Goal: Transaction & Acquisition: Book appointment/travel/reservation

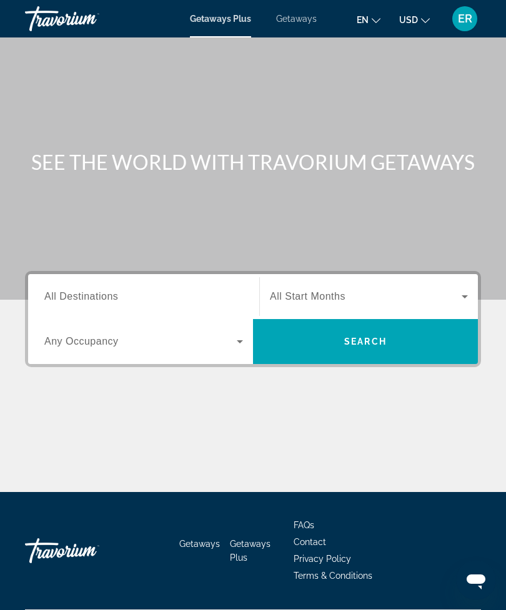
click at [156, 298] on input "Destination All Destinations" at bounding box center [143, 297] width 199 height 15
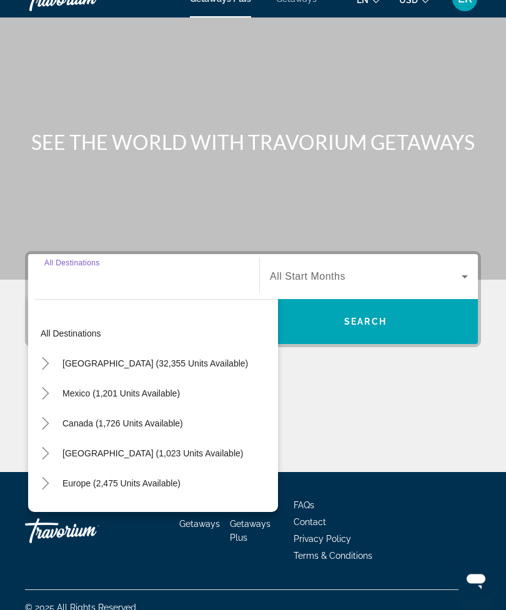
scroll to position [39, 0]
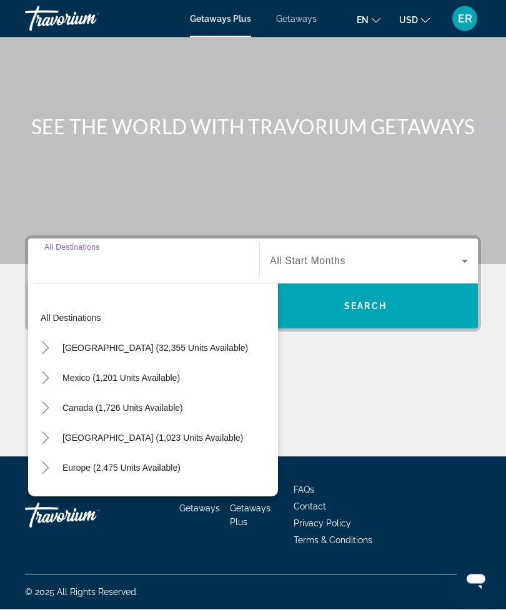
click at [58, 337] on span "Search widget" at bounding box center [155, 349] width 198 height 30
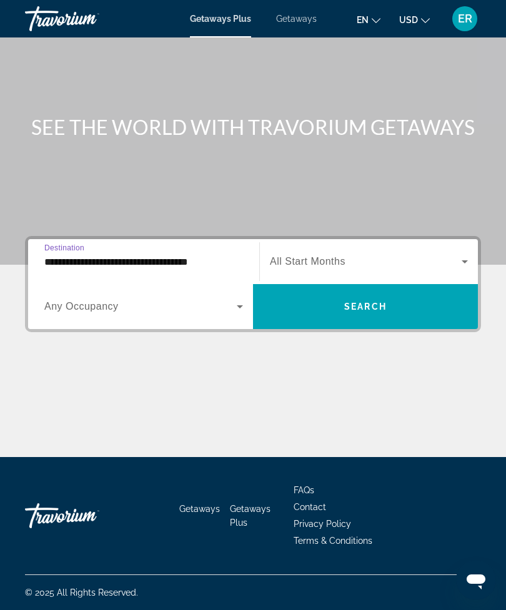
click at [142, 255] on input "**********" at bounding box center [143, 262] width 199 height 15
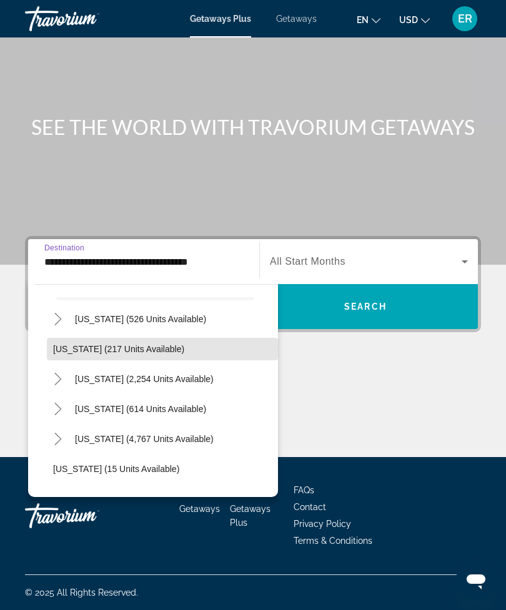
scroll to position [75, 0]
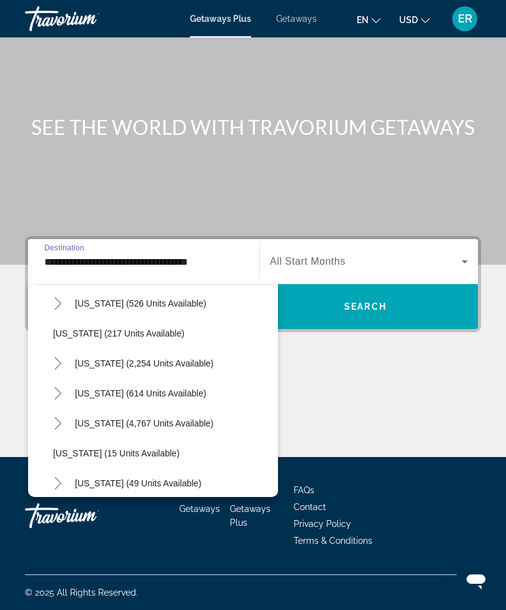
click at [180, 418] on span "Florida (4,767 units available)" at bounding box center [144, 423] width 139 height 10
type input "**********"
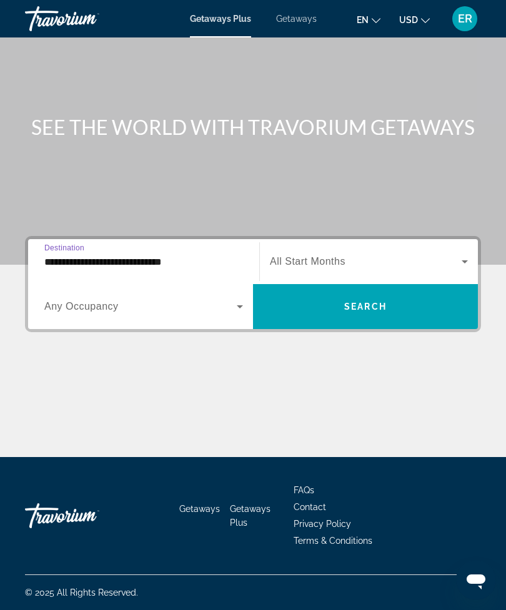
click at [439, 260] on span "Search widget" at bounding box center [366, 261] width 192 height 15
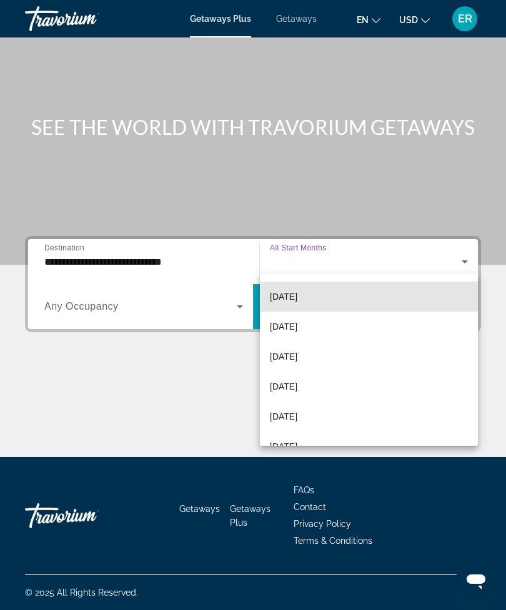
scroll to position [114, 0]
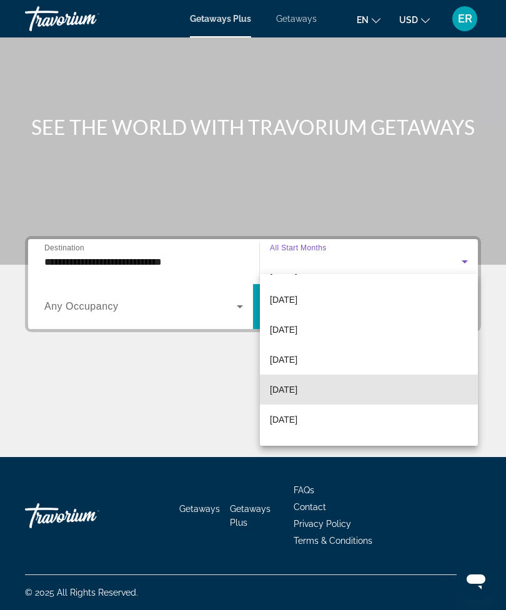
click at [331, 393] on mat-option "March 2026" at bounding box center [369, 390] width 218 height 30
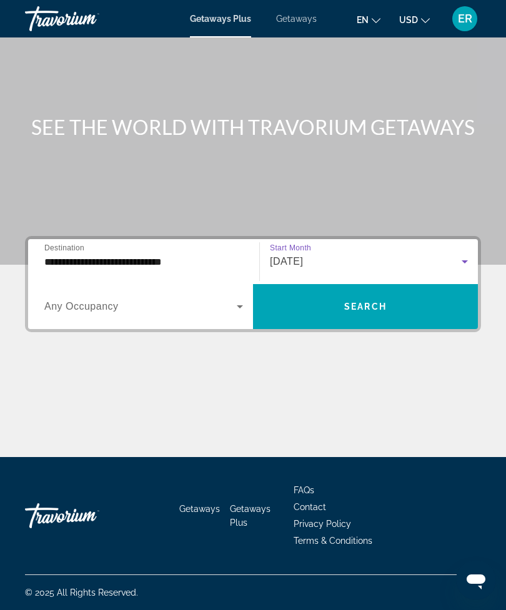
click at [382, 305] on span "Search" at bounding box center [365, 307] width 42 height 10
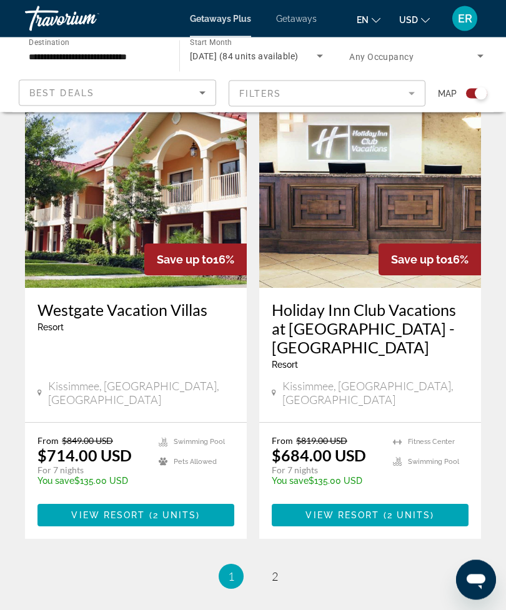
scroll to position [2632, 0]
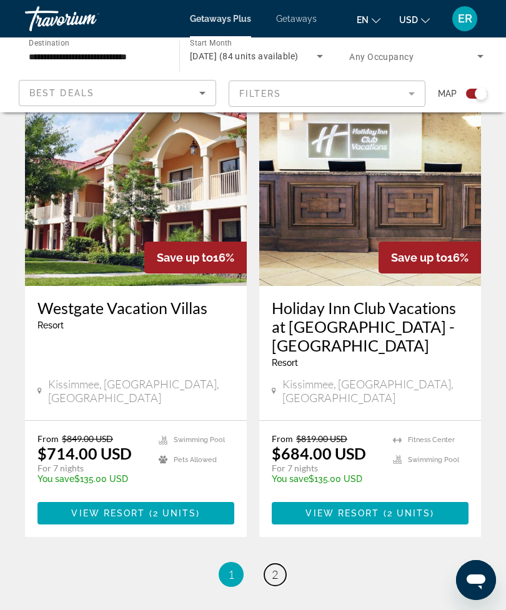
click at [279, 564] on link "page 2" at bounding box center [275, 575] width 22 height 22
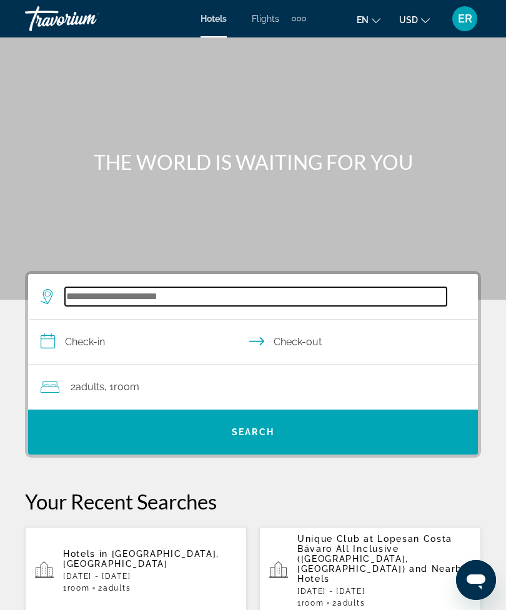
click at [217, 300] on input "Search widget" at bounding box center [256, 296] width 382 height 19
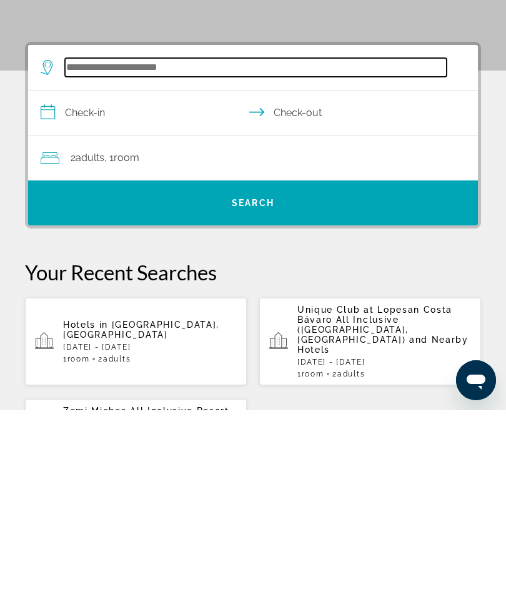
scroll to position [31, 0]
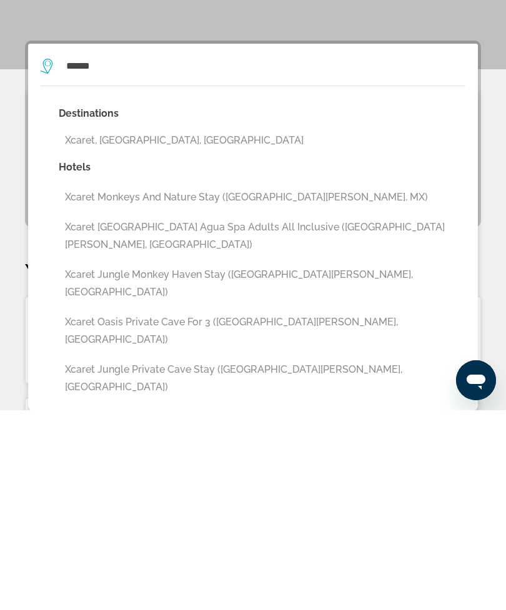
click at [172, 329] on button "Xcaret, [GEOGRAPHIC_DATA], [GEOGRAPHIC_DATA]" at bounding box center [262, 341] width 407 height 24
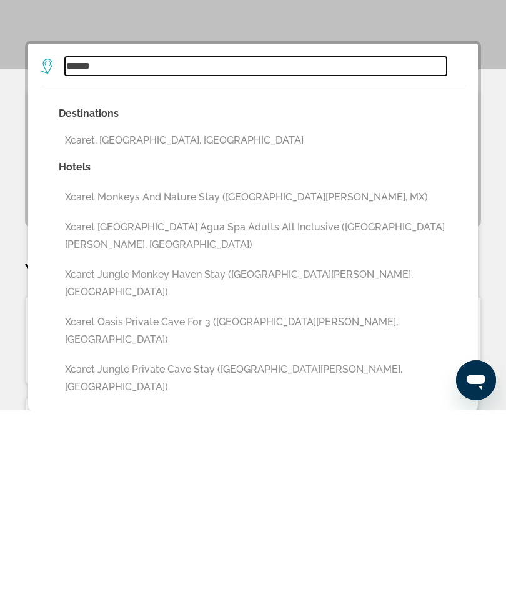
type input "**********"
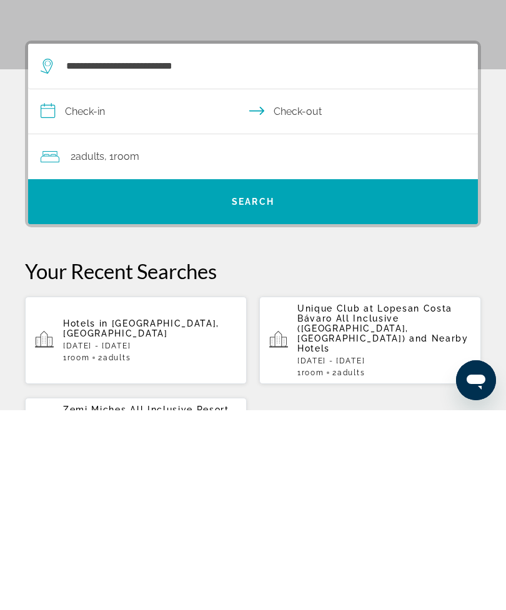
click at [127, 289] on input "**********" at bounding box center [255, 313] width 455 height 48
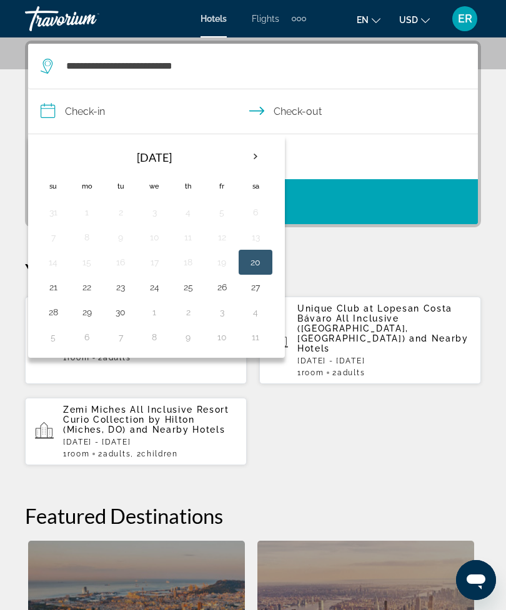
click at [245, 156] on th "Next month" at bounding box center [256, 156] width 34 height 27
click at [250, 152] on th "Next month" at bounding box center [256, 156] width 34 height 27
click at [253, 152] on th "Next month" at bounding box center [256, 156] width 34 height 27
click at [254, 155] on th "Next month" at bounding box center [256, 156] width 34 height 27
click at [255, 155] on th "Next month" at bounding box center [256, 156] width 34 height 27
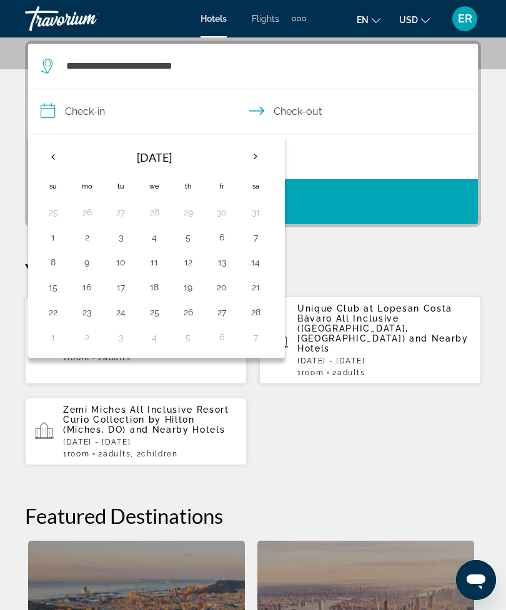
click at [255, 152] on th "Next month" at bounding box center [256, 156] width 34 height 27
click at [255, 155] on th "Next month" at bounding box center [256, 156] width 34 height 27
click at [254, 154] on th "Next month" at bounding box center [256, 156] width 34 height 27
click at [253, 158] on th "Next month" at bounding box center [256, 156] width 34 height 27
click at [257, 157] on th "Next month" at bounding box center [256, 156] width 34 height 27
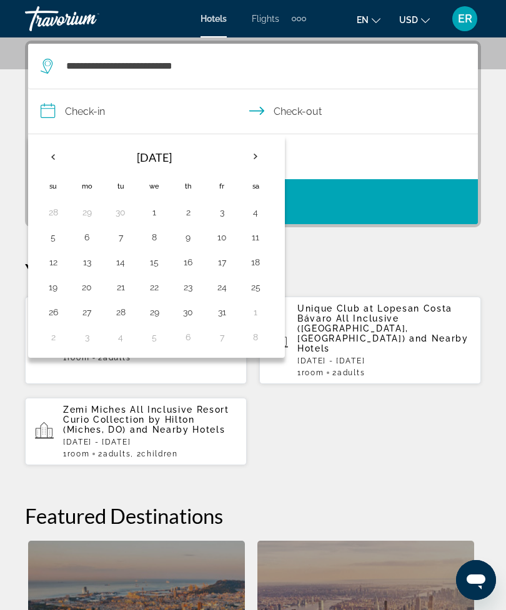
click at [262, 261] on button "18" at bounding box center [255, 262] width 20 height 17
click at [259, 290] on button "25" at bounding box center [255, 287] width 20 height 17
type input "**********"
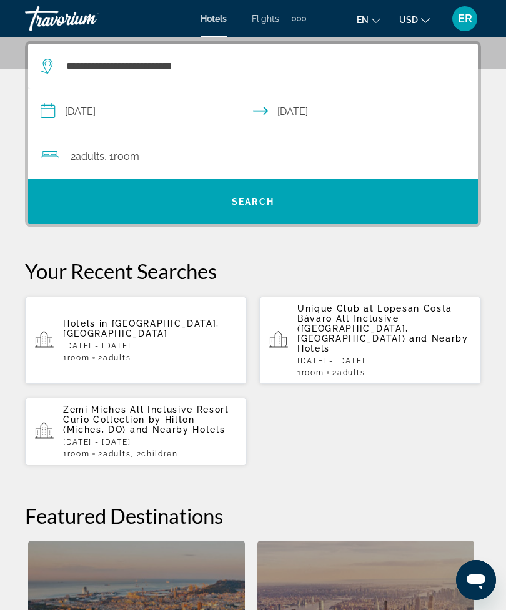
click at [203, 160] on div "2 Adult Adults , 1 Room rooms" at bounding box center [259, 156] width 437 height 17
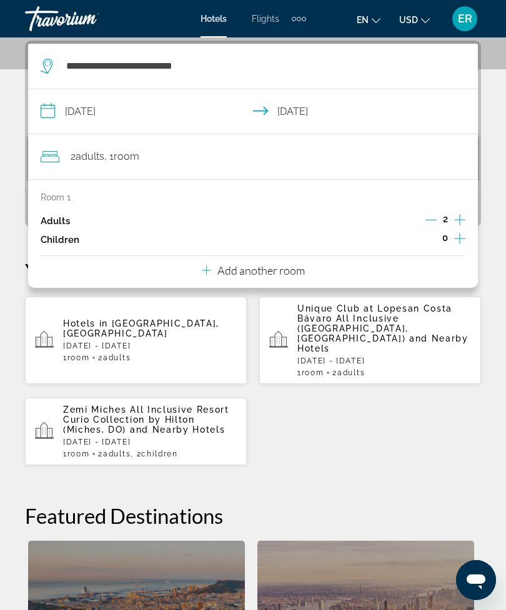
click at [455, 240] on icon "Increment children" at bounding box center [459, 238] width 11 height 15
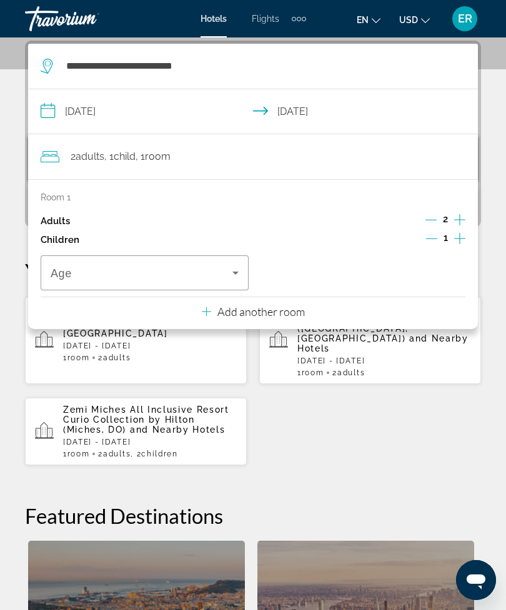
click at [454, 242] on icon "Increment children" at bounding box center [459, 238] width 11 height 15
click at [232, 269] on icon "Travelers: 2 adults, 2 children" at bounding box center [235, 272] width 15 height 15
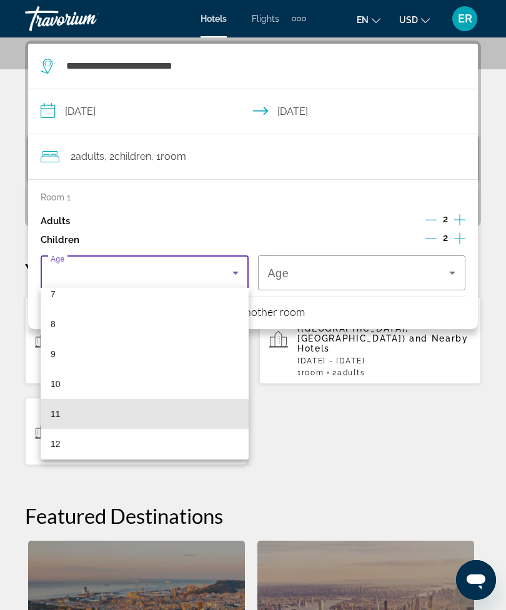
scroll to position [217, 0]
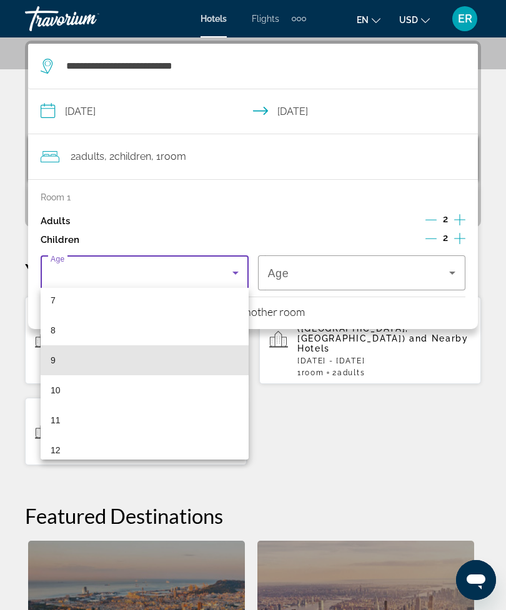
click at [147, 350] on mat-option "9" at bounding box center [145, 360] width 208 height 30
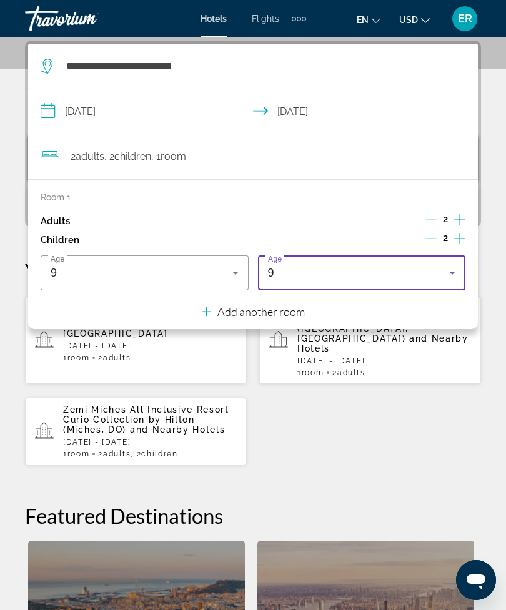
click at [204, 272] on div "9" at bounding box center [142, 272] width 182 height 15
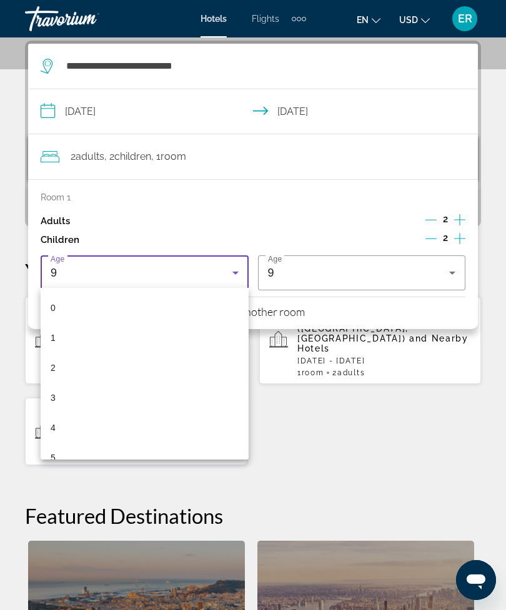
scroll to position [133, 0]
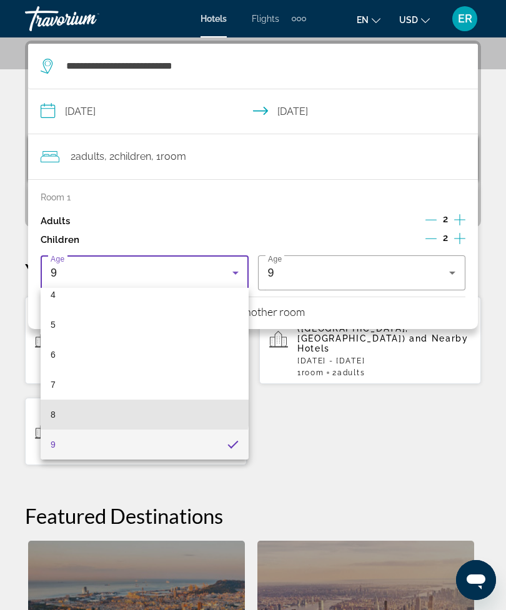
click at [102, 408] on mat-option "8" at bounding box center [145, 415] width 208 height 30
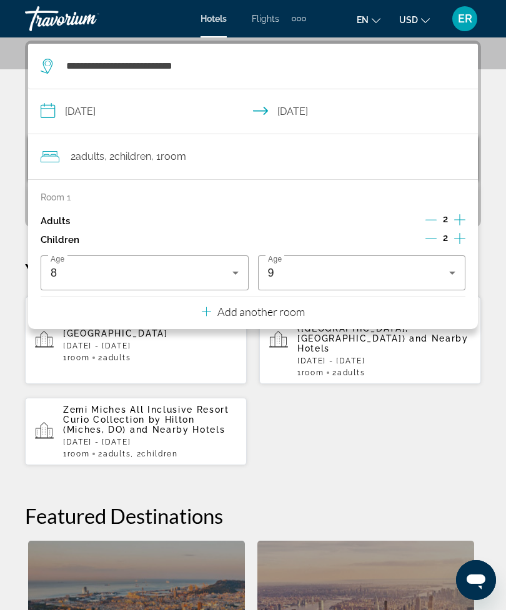
click at [430, 267] on div "9" at bounding box center [359, 272] width 182 height 15
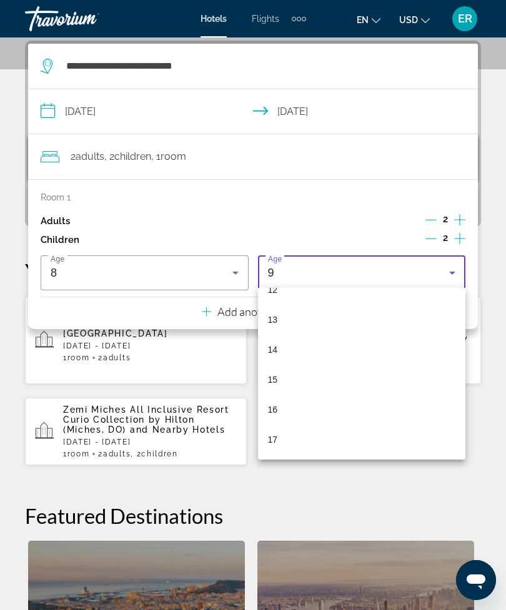
scroll to position [378, 0]
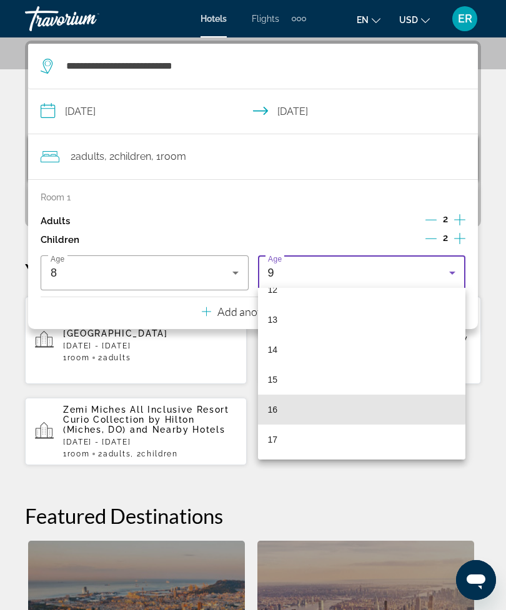
click at [307, 408] on mat-option "16" at bounding box center [362, 410] width 208 height 30
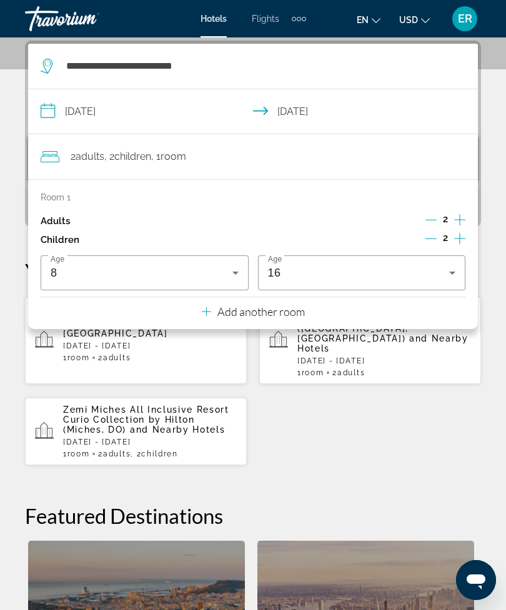
click at [476, 47] on app-destination-search "**********" at bounding box center [253, 67] width 450 height 46
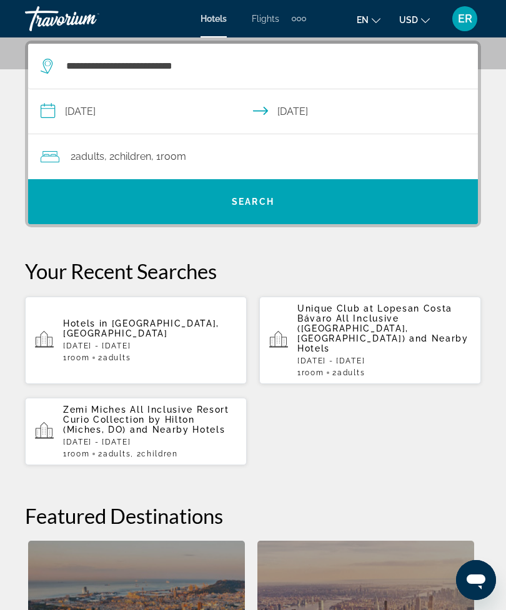
click at [310, 203] on span "Search widget" at bounding box center [253, 202] width 450 height 30
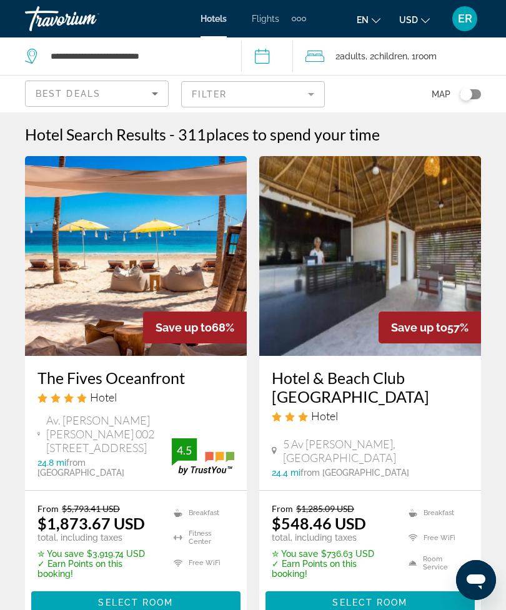
click at [405, 56] on span "Children" at bounding box center [390, 56] width 33 height 10
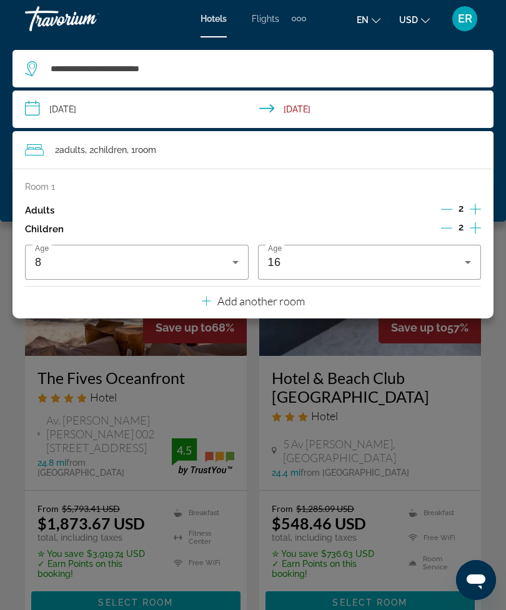
click at [89, 111] on input "**********" at bounding box center [255, 111] width 486 height 41
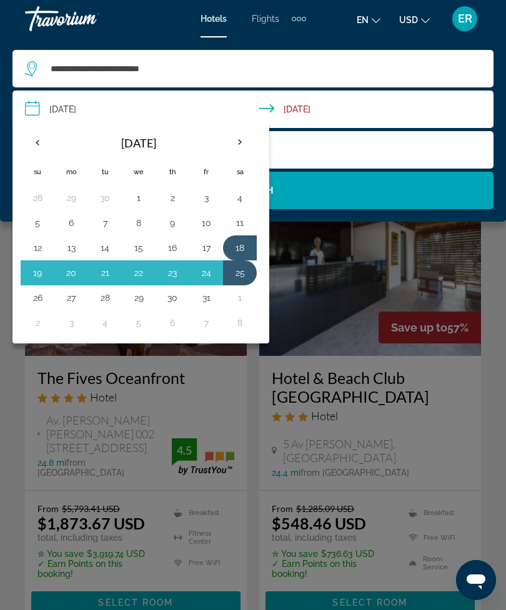
click at [244, 223] on button "11" at bounding box center [240, 222] width 20 height 17
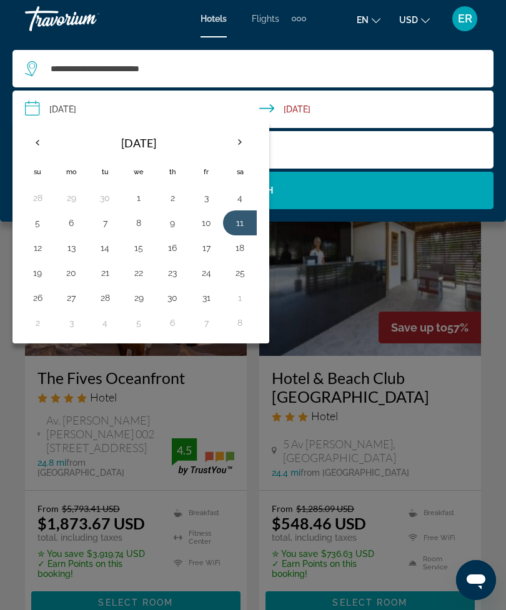
click at [244, 248] on button "18" at bounding box center [240, 247] width 20 height 17
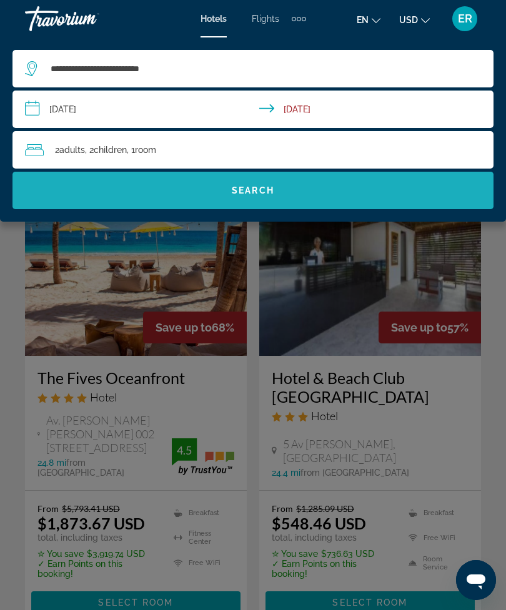
click at [349, 194] on span "Search widget" at bounding box center [252, 191] width 481 height 30
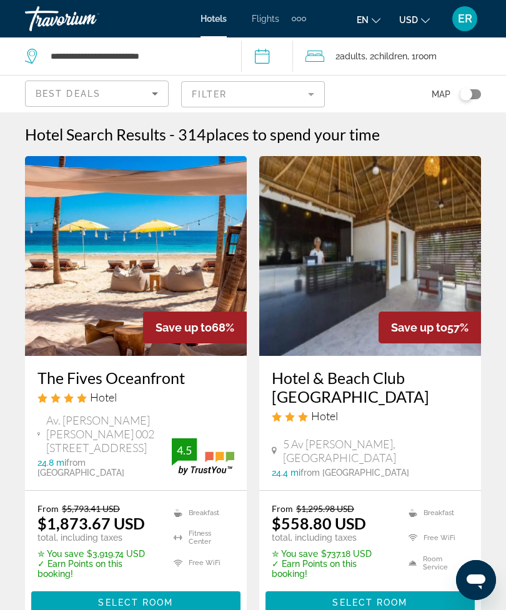
click at [265, 62] on input "**********" at bounding box center [269, 57] width 57 height 41
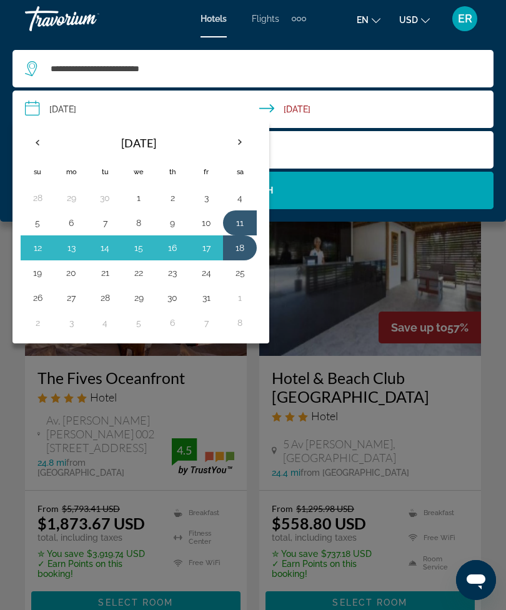
click at [243, 299] on button "1" at bounding box center [240, 297] width 20 height 17
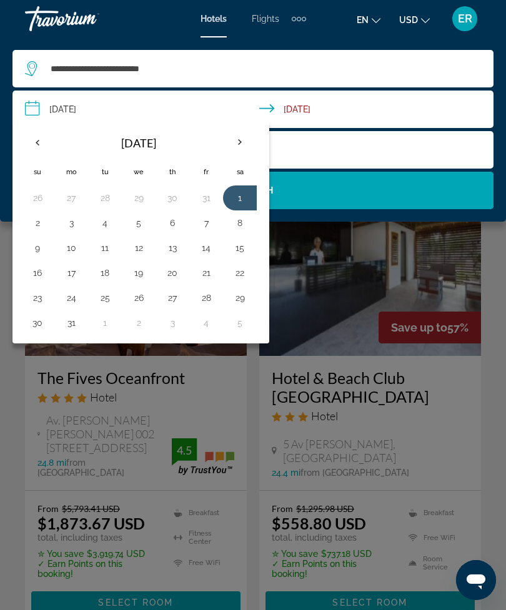
click at [239, 329] on button "5" at bounding box center [240, 322] width 20 height 17
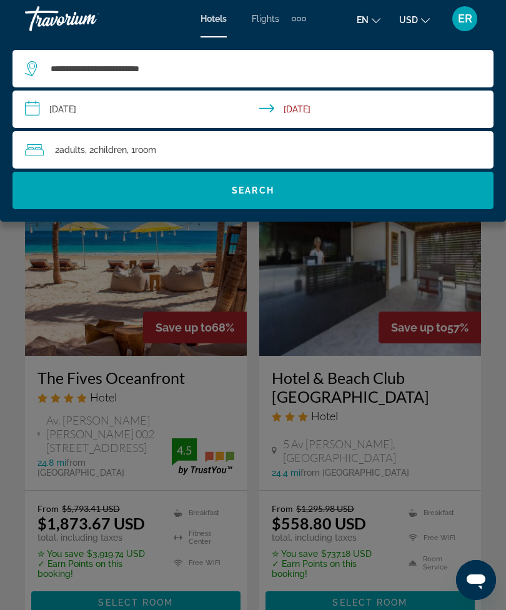
click at [338, 113] on input "**********" at bounding box center [255, 111] width 486 height 41
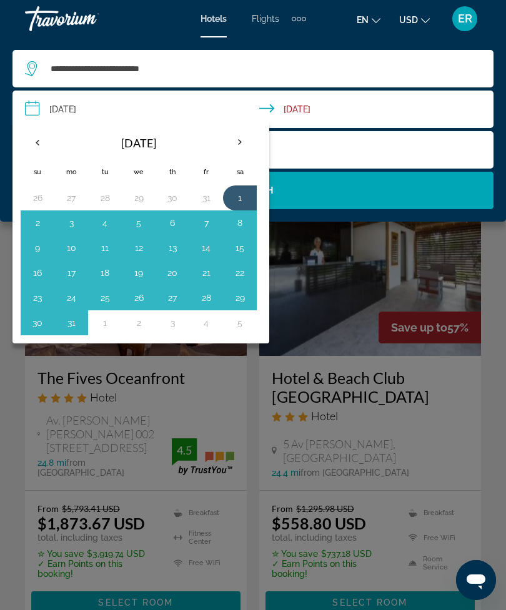
click at [241, 197] on button "1" at bounding box center [240, 197] width 20 height 17
click at [242, 222] on button "8" at bounding box center [240, 222] width 20 height 17
type input "**********"
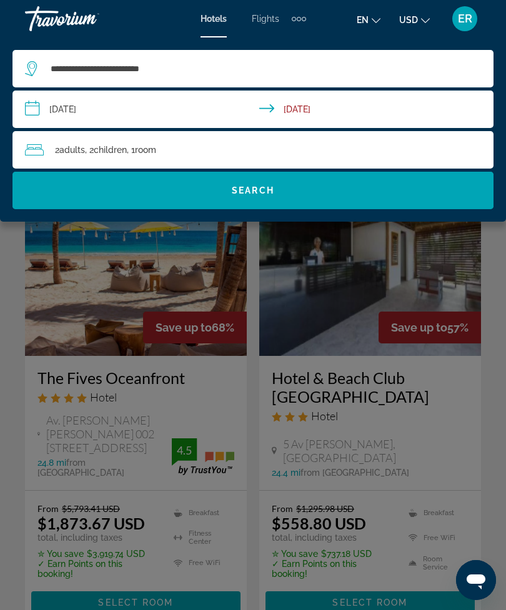
click at [290, 192] on span "Search widget" at bounding box center [252, 191] width 481 height 30
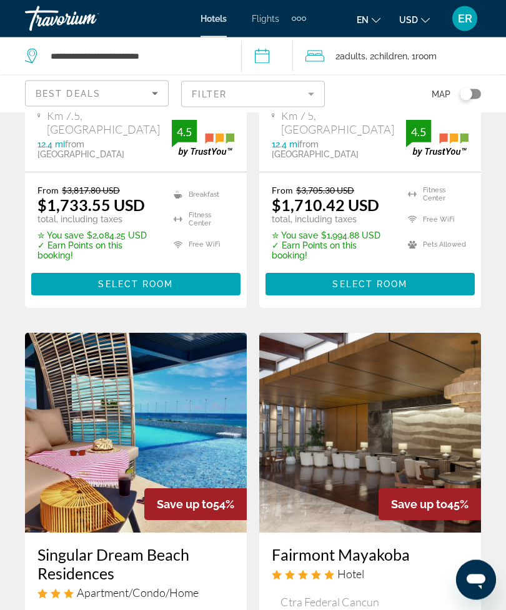
scroll to position [779, 0]
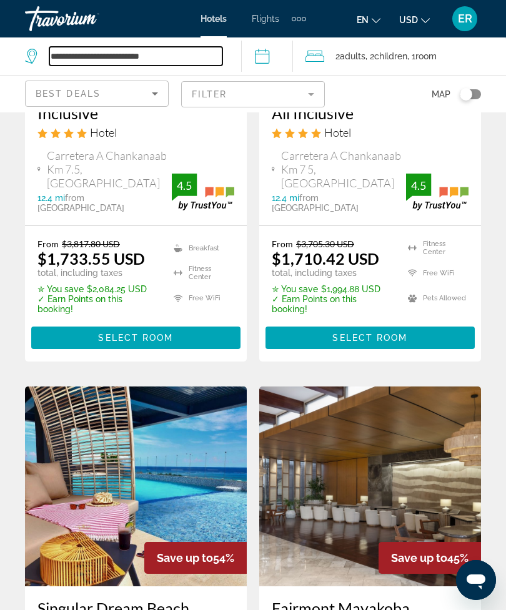
click at [130, 56] on input "**********" at bounding box center [135, 56] width 173 height 19
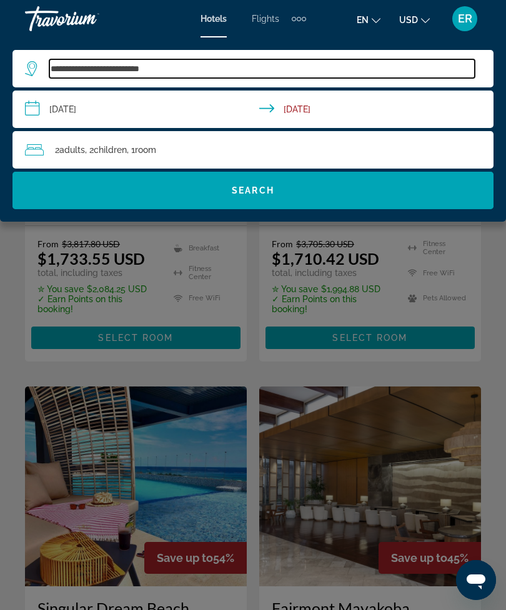
click at [87, 69] on input "**********" at bounding box center [261, 68] width 425 height 19
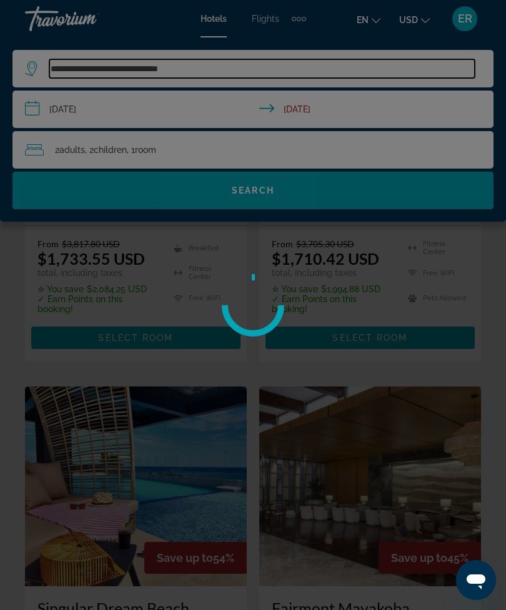
click at [220, 65] on input "**********" at bounding box center [261, 68] width 425 height 19
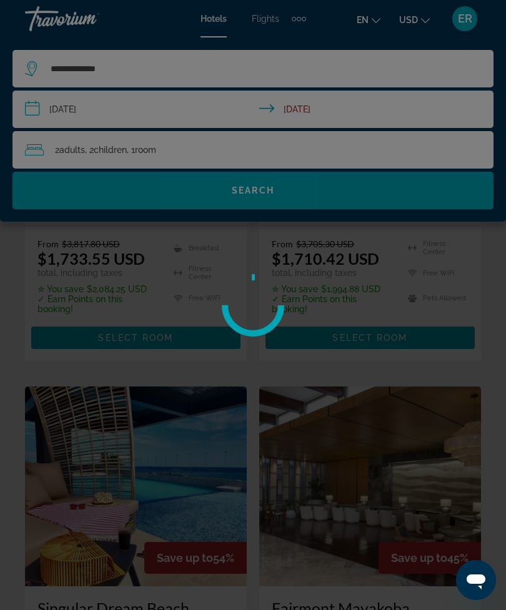
click at [320, 187] on span "Search widget" at bounding box center [252, 191] width 481 height 30
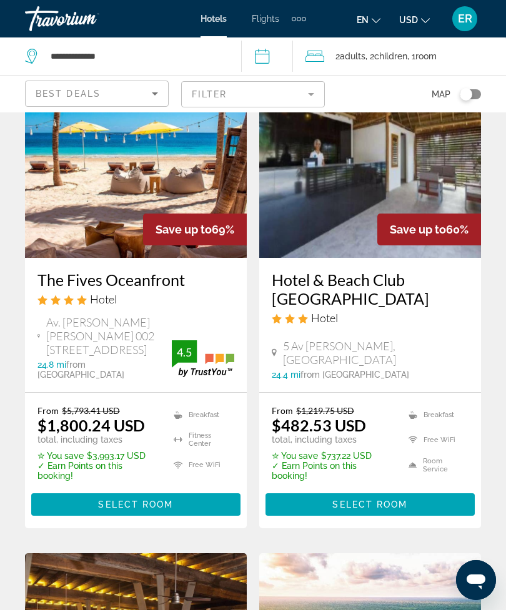
scroll to position [0, 0]
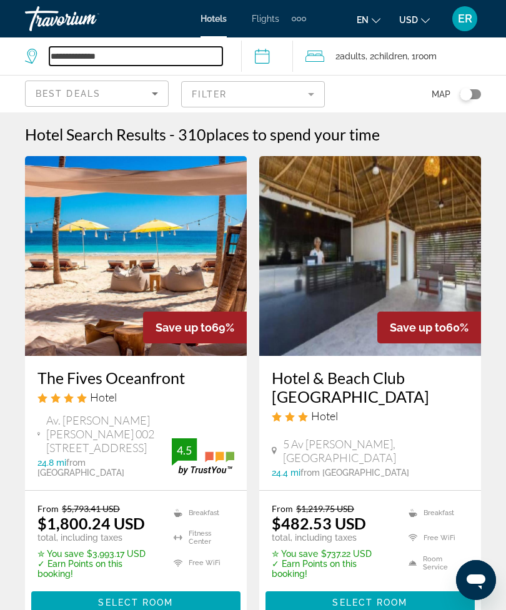
click at [163, 52] on input "**********" at bounding box center [135, 56] width 173 height 19
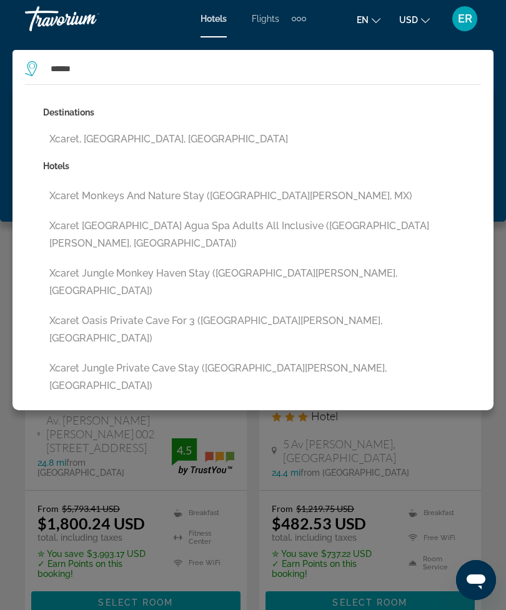
click at [136, 226] on button "Xcaret [GEOGRAPHIC_DATA] Agua Spa Adults All Inclusive ([GEOGRAPHIC_DATA][PERSO…" at bounding box center [262, 234] width 438 height 41
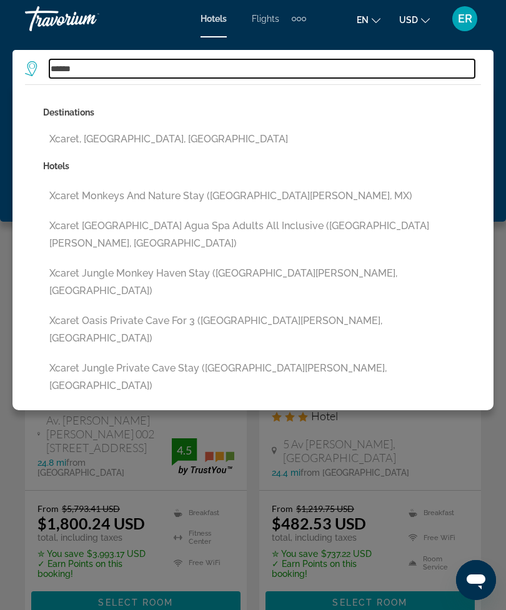
type input "**********"
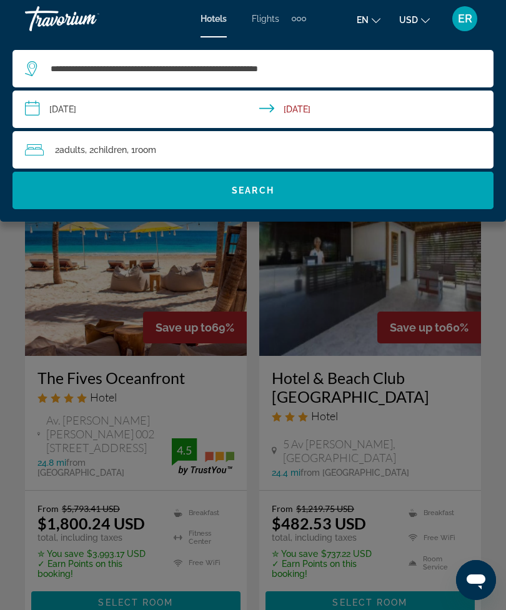
click at [315, 194] on span "Search widget" at bounding box center [252, 191] width 481 height 30
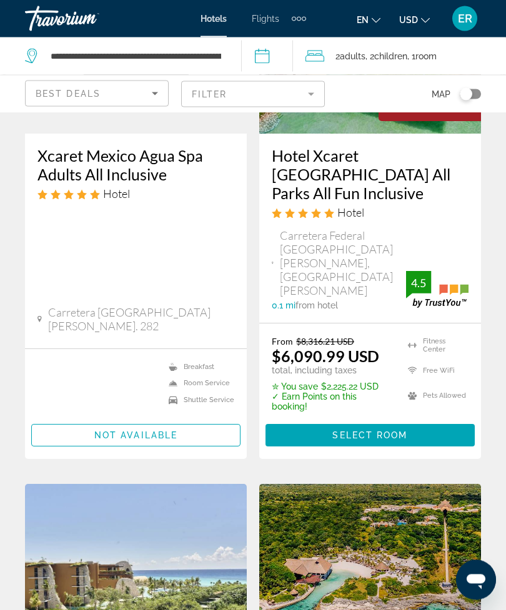
scroll to position [219, 0]
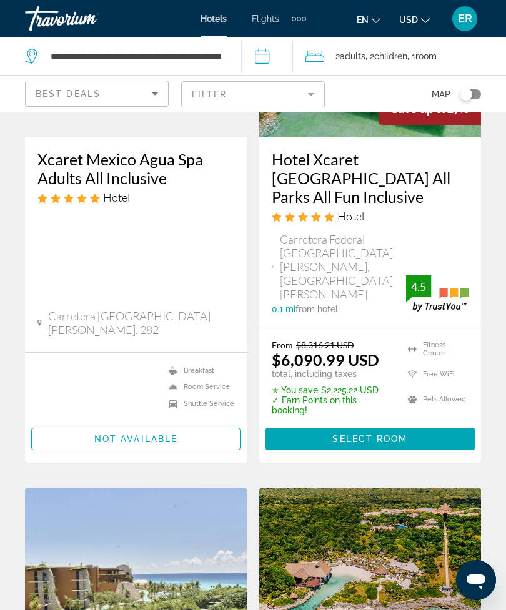
click at [422, 424] on span "Main content" at bounding box center [369, 439] width 209 height 30
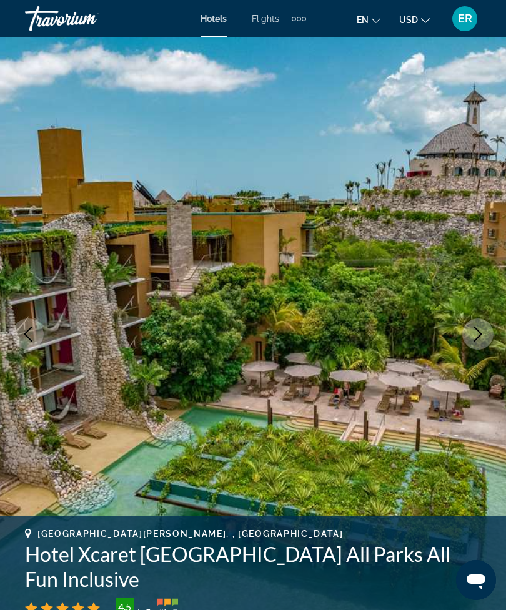
click at [307, 500] on img "Main content" at bounding box center [253, 333] width 506 height 593
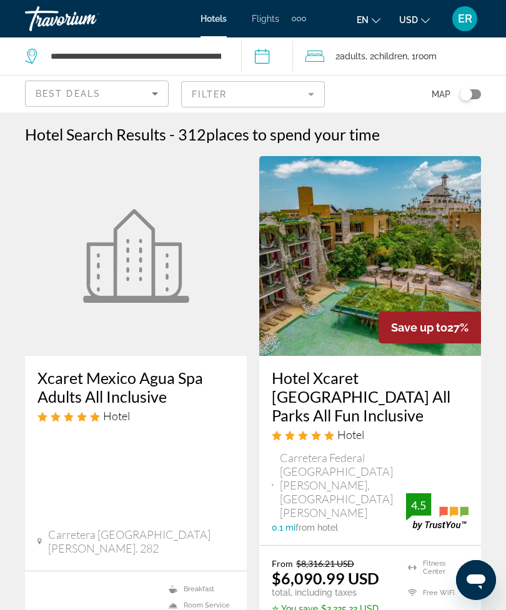
click at [324, 52] on icon "Travelers: 2 adults, 2 children" at bounding box center [314, 56] width 19 height 11
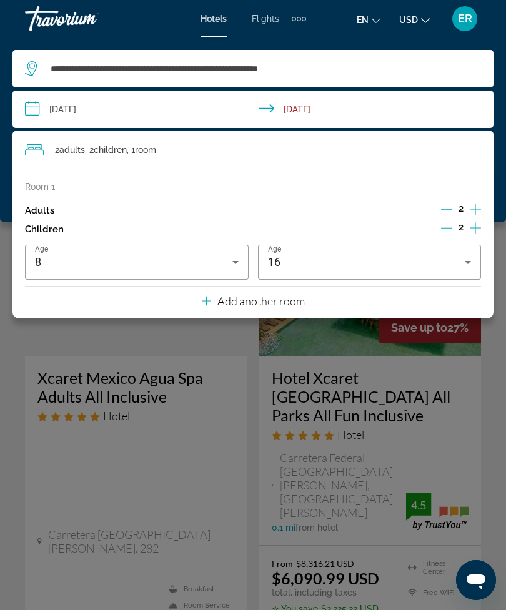
click at [476, 232] on icon "Increment children" at bounding box center [475, 227] width 11 height 15
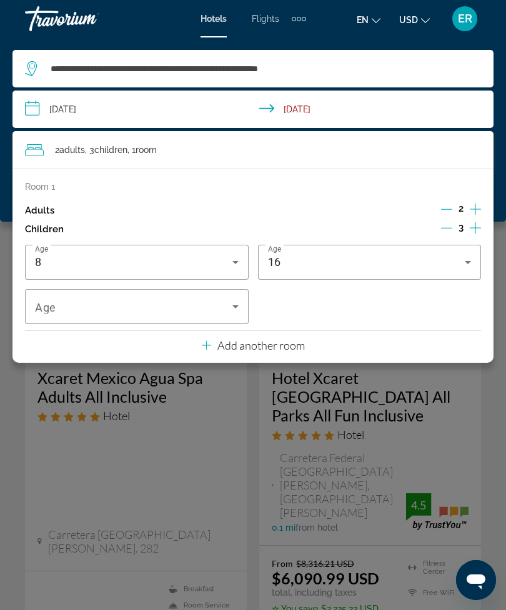
click at [448, 225] on icon "Decrement children" at bounding box center [446, 227] width 11 height 11
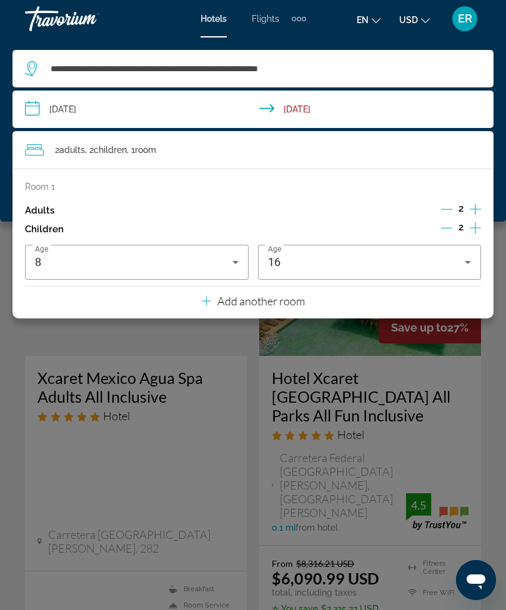
click at [444, 230] on icon "Decrement children" at bounding box center [446, 227] width 11 height 11
click at [445, 230] on icon "Decrement children" at bounding box center [447, 227] width 11 height 11
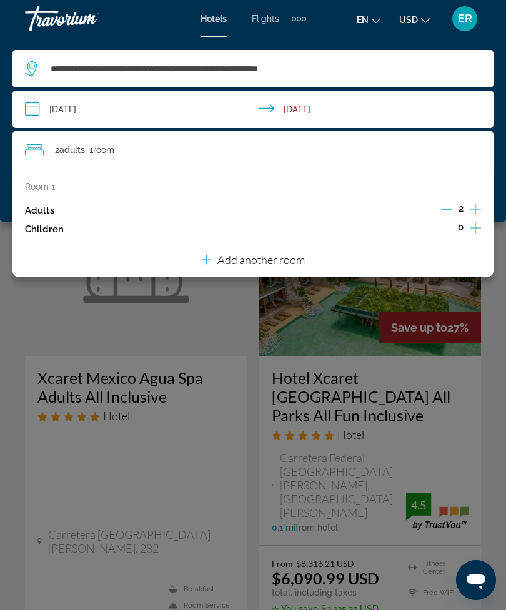
click at [449, 305] on div "Main content" at bounding box center [253, 305] width 506 height 610
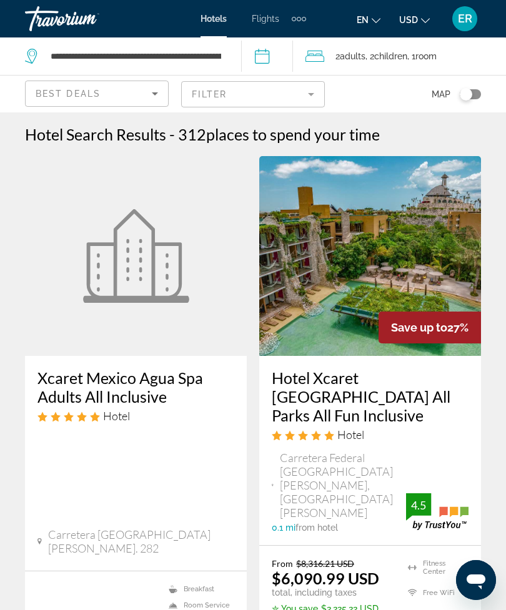
click at [433, 55] on span "Room" at bounding box center [425, 56] width 21 height 10
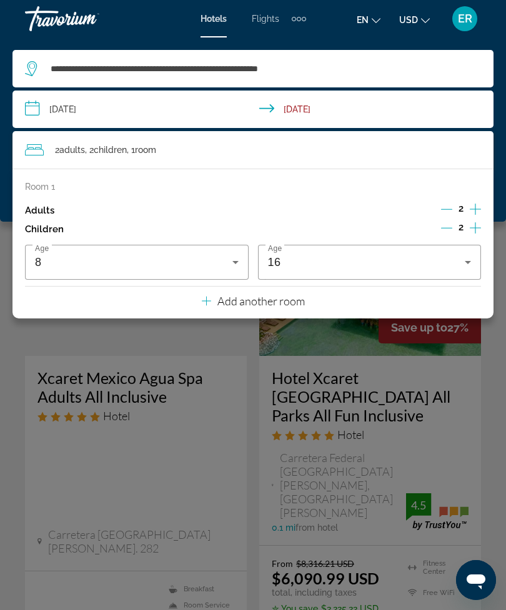
click at [451, 227] on icon "Decrement children" at bounding box center [446, 227] width 11 height 11
click at [447, 223] on icon "Decrement children" at bounding box center [447, 227] width 11 height 11
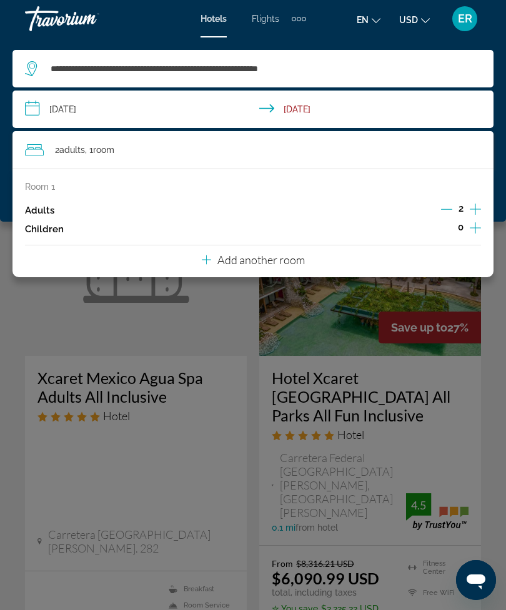
click at [462, 147] on div "2 Adult Adults , 1 Room rooms" at bounding box center [259, 149] width 468 height 17
click at [488, 51] on app-destination-search "**********" at bounding box center [252, 68] width 481 height 37
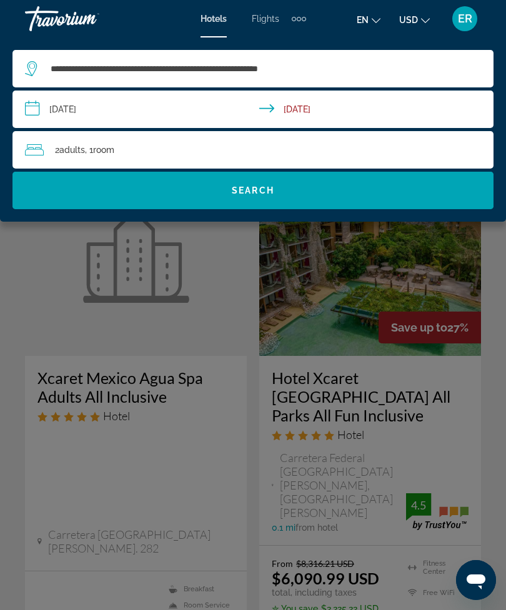
click at [305, 196] on span "Search widget" at bounding box center [252, 191] width 481 height 30
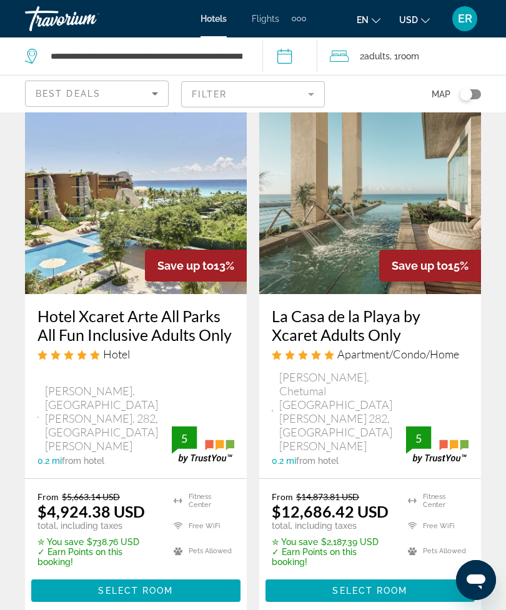
scroll to position [615, 0]
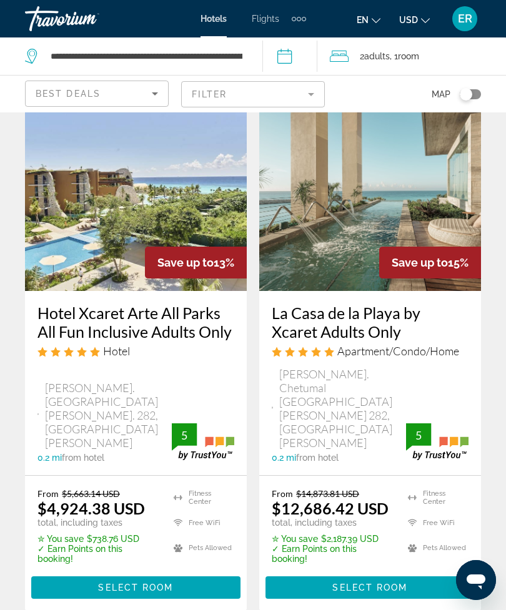
click at [160, 583] on span "Select Room" at bounding box center [135, 588] width 75 height 10
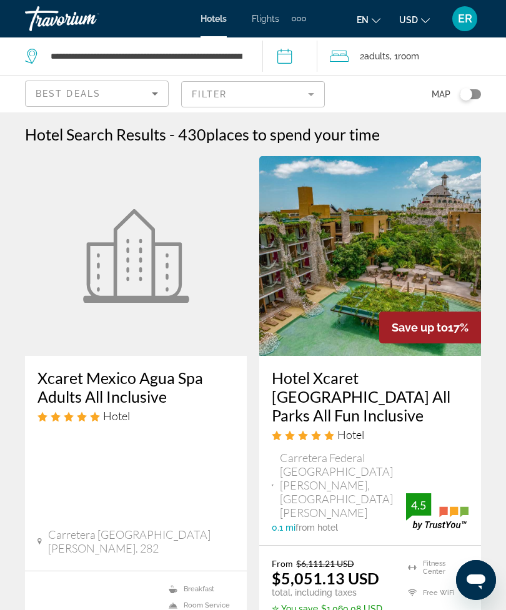
click at [404, 57] on span ", 1 Room rooms" at bounding box center [404, 55] width 29 height 17
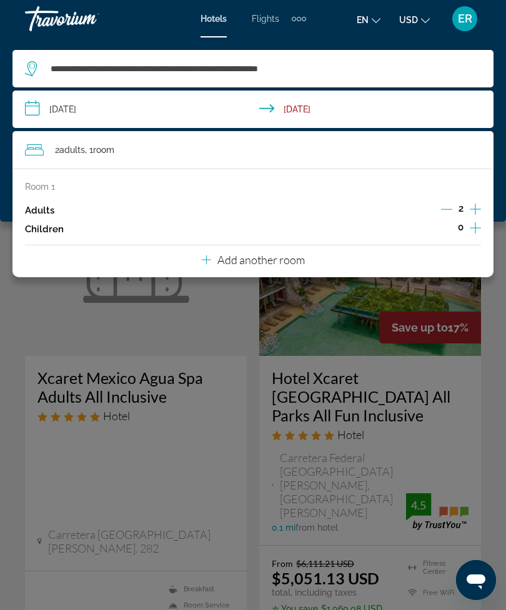
click at [478, 224] on icon "Increment children" at bounding box center [475, 227] width 11 height 15
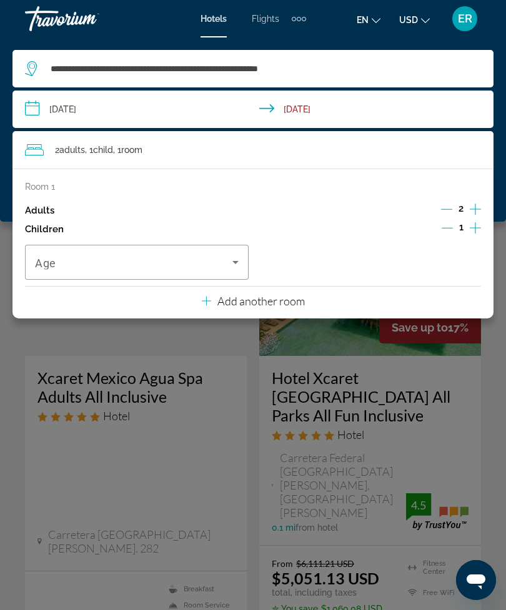
click at [477, 224] on icon "Increment children" at bounding box center [475, 227] width 11 height 15
click at [202, 267] on span "Travelers: 2 adults, 2 children" at bounding box center [133, 262] width 197 height 15
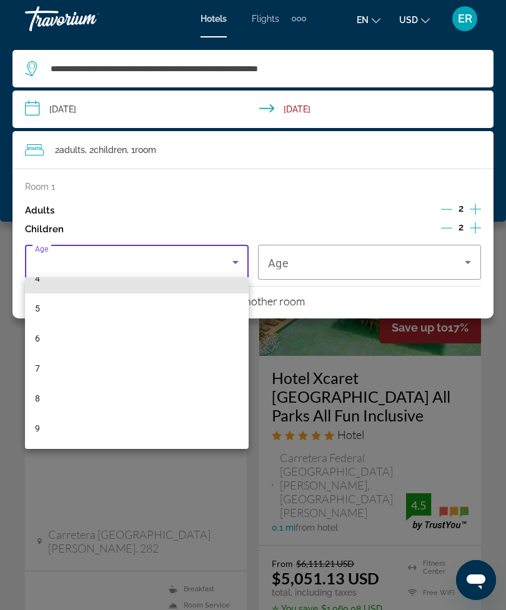
scroll to position [139, 0]
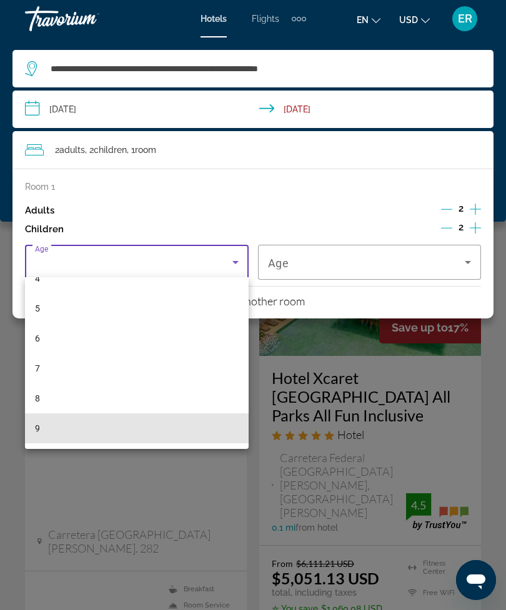
click at [97, 423] on mat-option "9" at bounding box center [137, 428] width 224 height 30
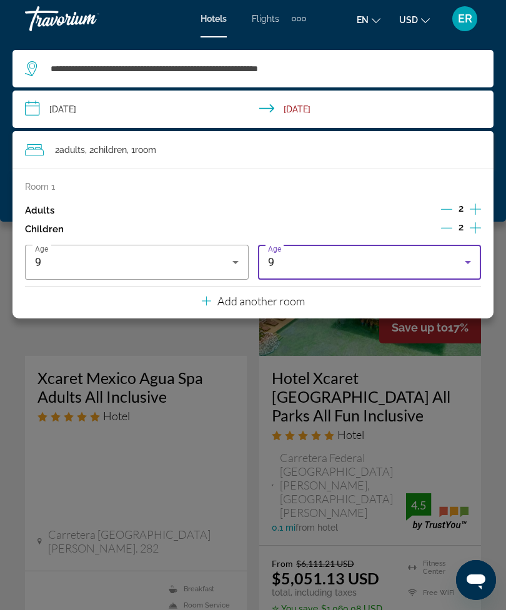
click at [425, 260] on div "9" at bounding box center [366, 262] width 197 height 15
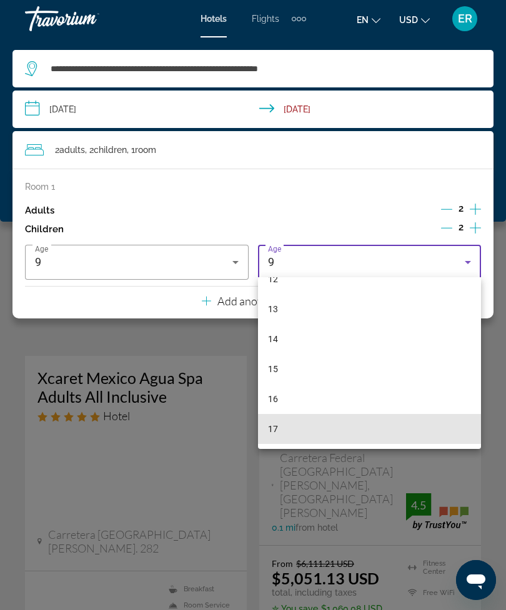
scroll to position [378, 0]
click at [310, 428] on mat-option "17" at bounding box center [370, 429] width 224 height 30
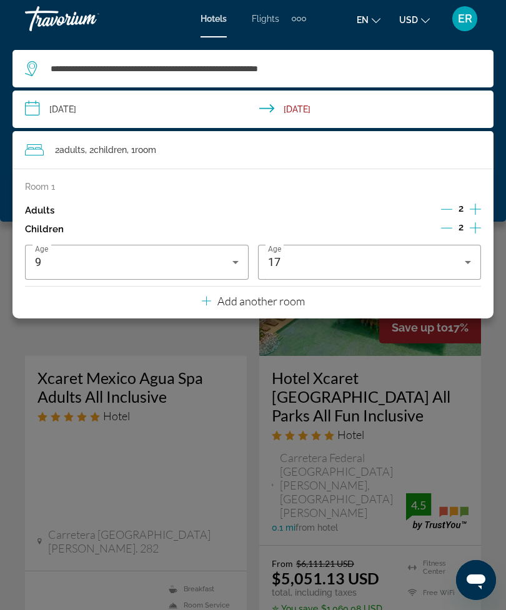
click at [407, 37] on div "**********" at bounding box center [253, 129] width 506 height 184
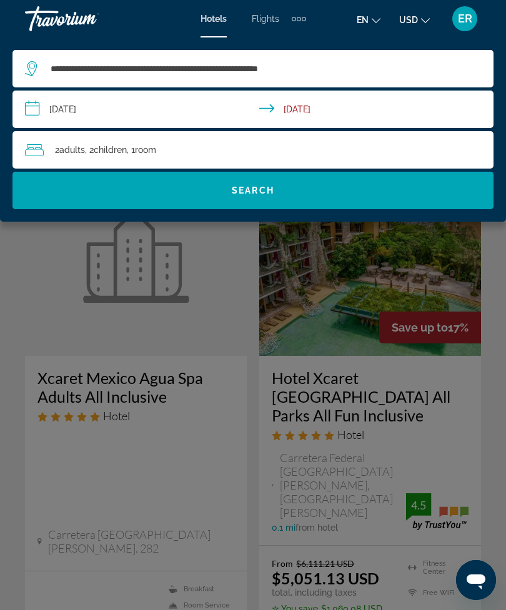
click at [294, 194] on span "Search widget" at bounding box center [252, 191] width 481 height 30
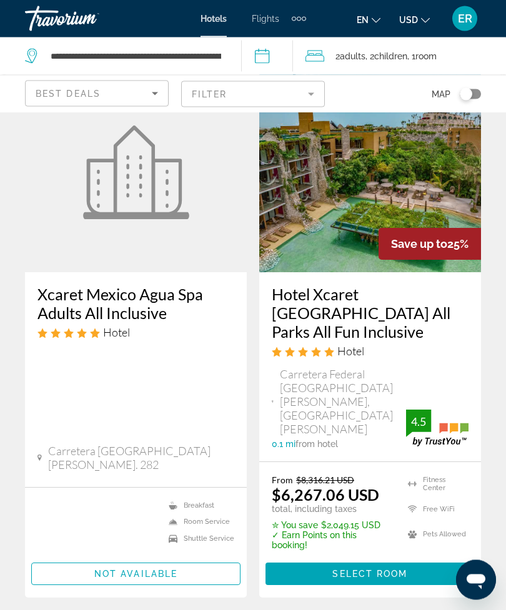
scroll to position [84, 0]
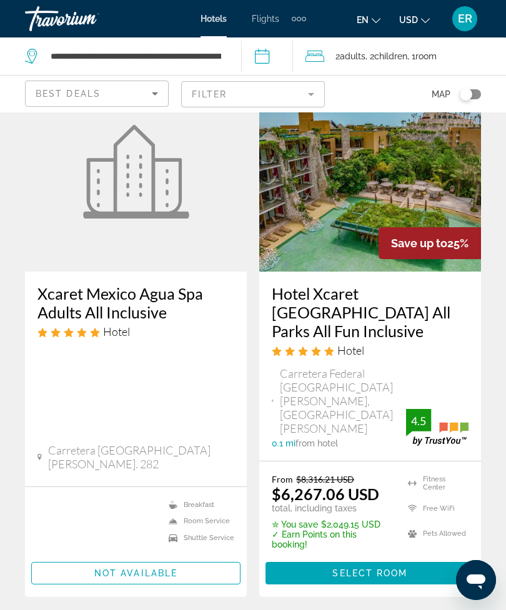
click at [430, 558] on span "Main content" at bounding box center [369, 573] width 209 height 30
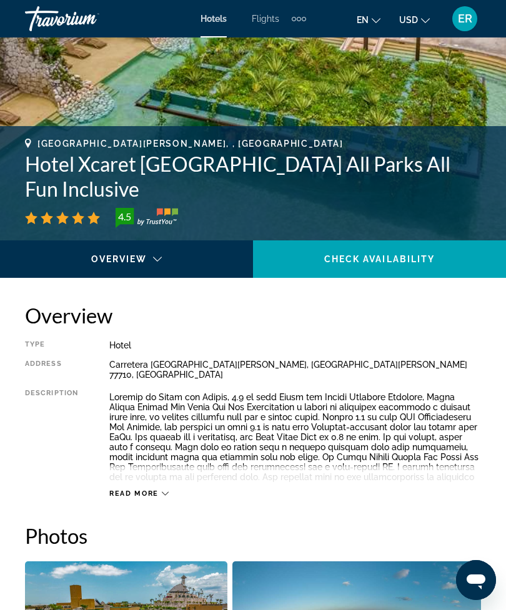
scroll to position [354, 0]
